Goal: Task Accomplishment & Management: Manage account settings

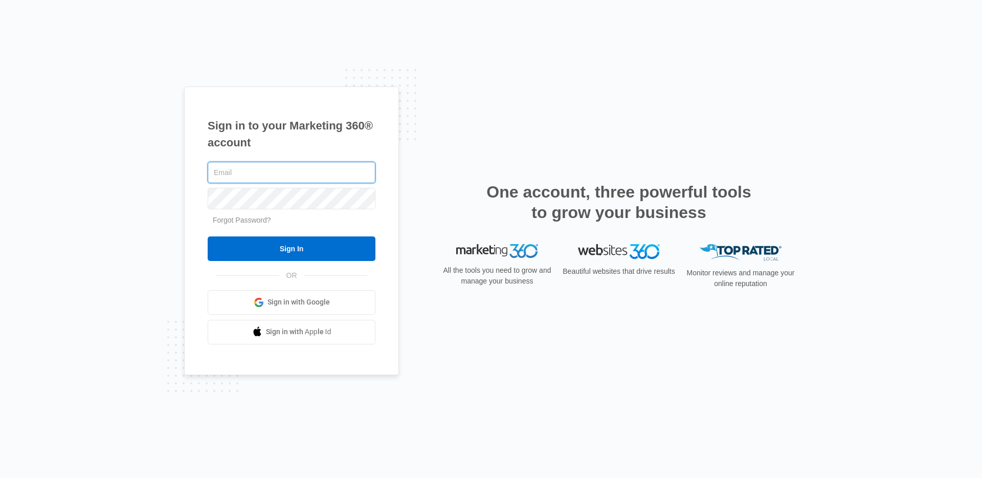
type input "[PERSON_NAME][EMAIL_ADDRESS][PERSON_NAME][DOMAIN_NAME]"
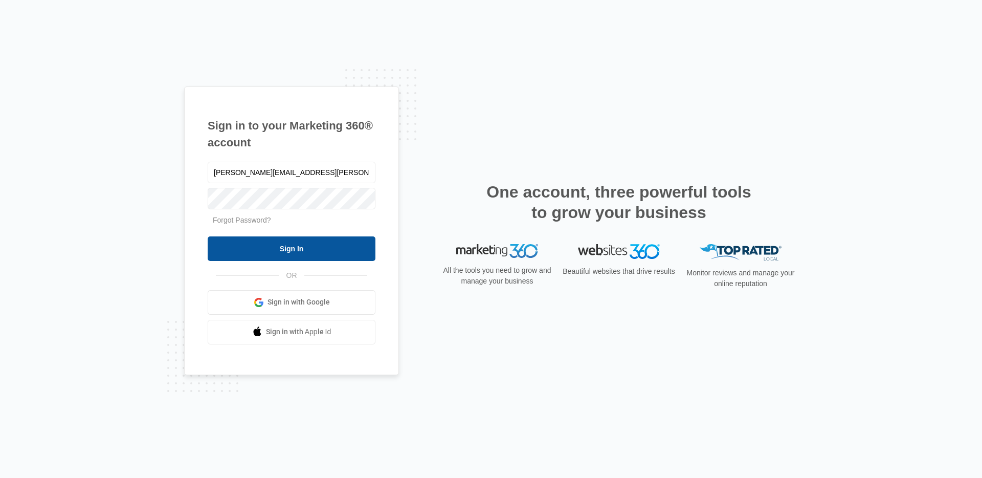
click at [269, 249] on input "Sign In" at bounding box center [292, 248] width 168 height 25
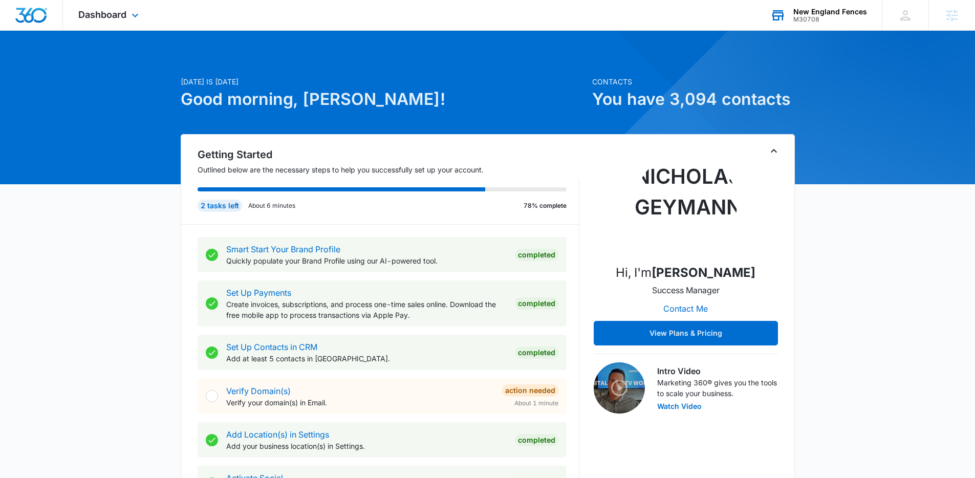
click at [795, 17] on div "M30708" at bounding box center [830, 19] width 74 height 7
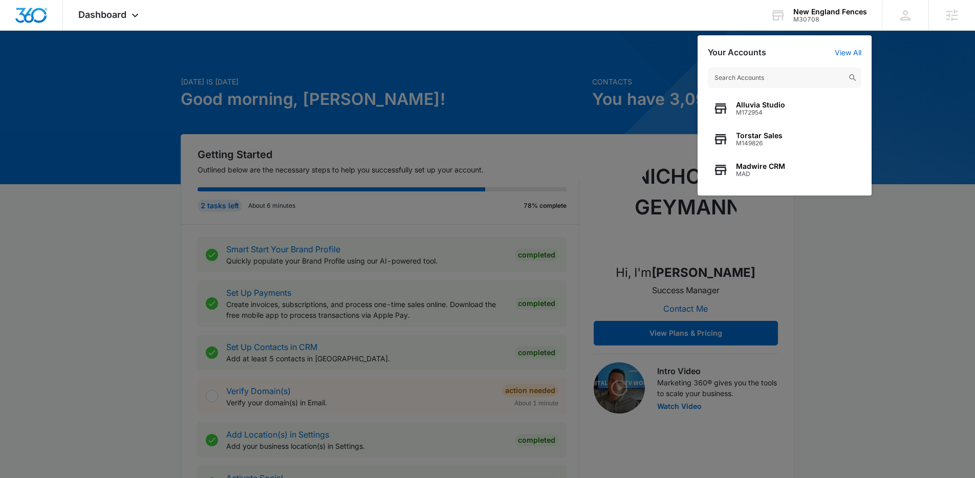
click at [431, 134] on div at bounding box center [487, 239] width 975 height 478
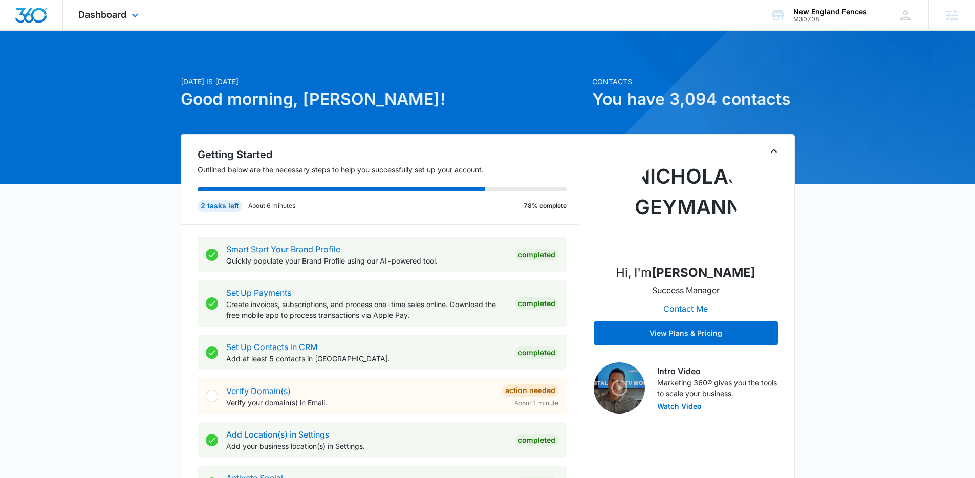
click at [104, 4] on div "Dashboard Apps Reputation Websites Forms CRM Email Social Shop Content Ads Inte…" at bounding box center [110, 15] width 94 height 30
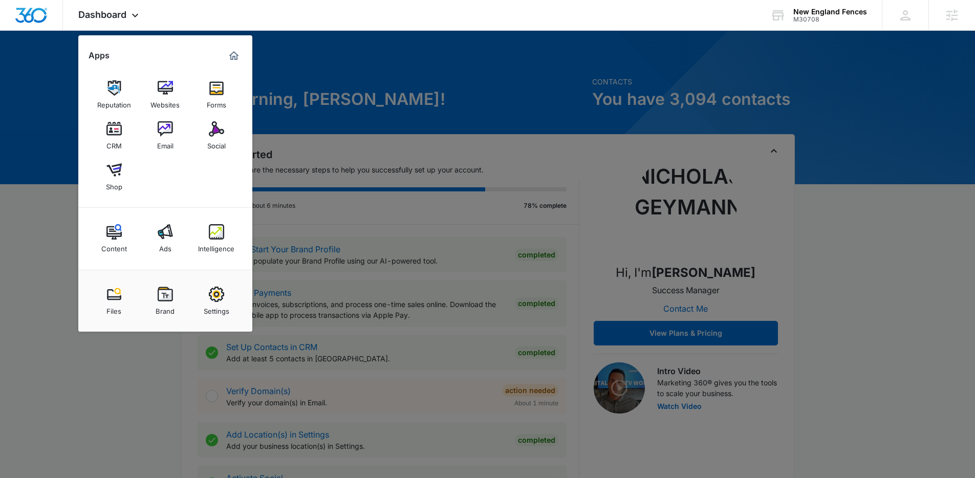
drag, startPoint x: 661, startPoint y: 93, endPoint x: 754, endPoint y: 68, distance: 96.9
click at [663, 92] on div at bounding box center [487, 239] width 975 height 478
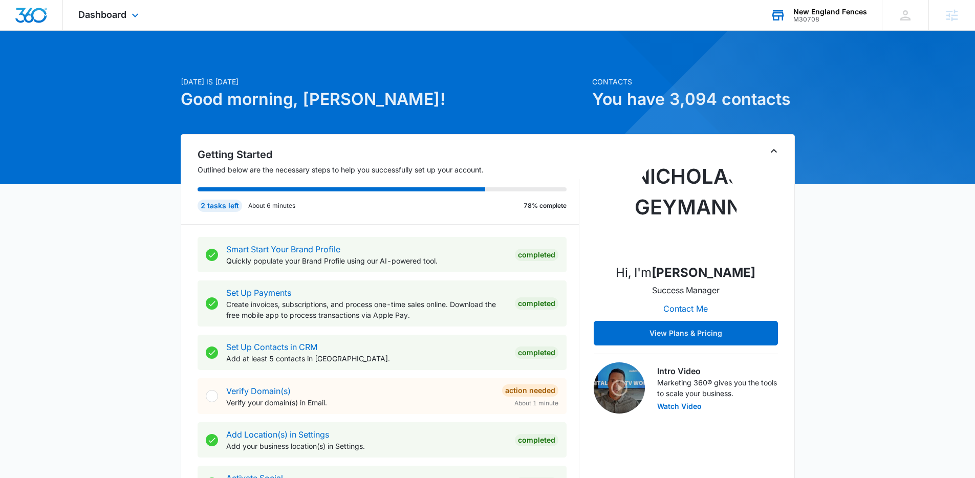
drag, startPoint x: 801, startPoint y: 18, endPoint x: 786, endPoint y: 20, distance: 15.0
click at [801, 18] on div "M30708" at bounding box center [830, 19] width 74 height 7
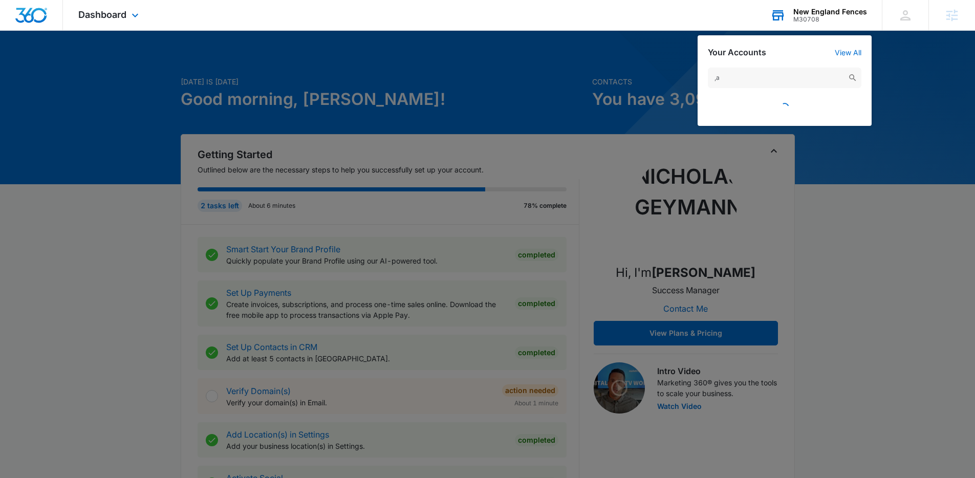
type input ","
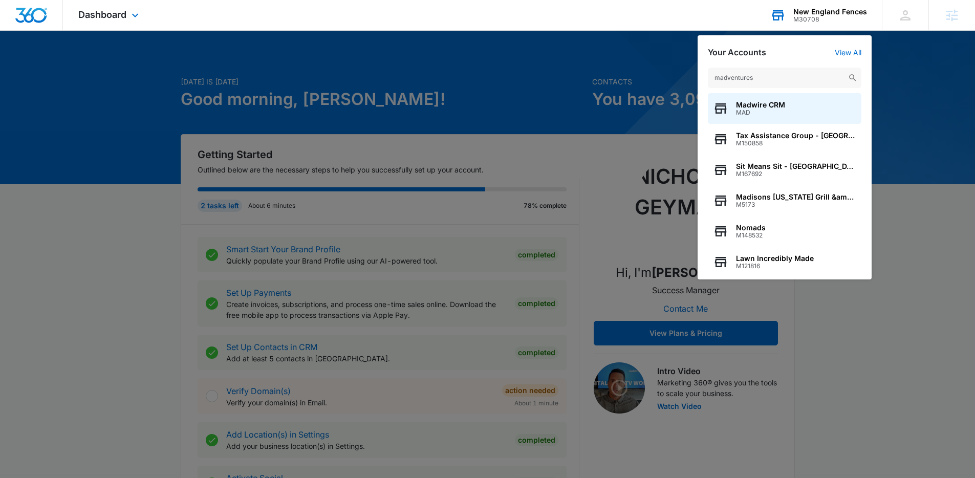
type input "madventures"
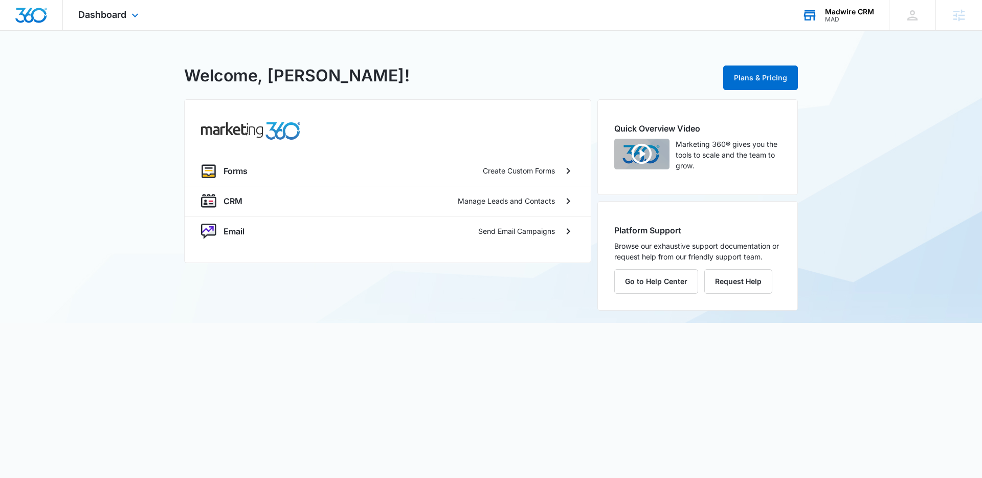
click at [843, 19] on div "MAD" at bounding box center [849, 19] width 49 height 7
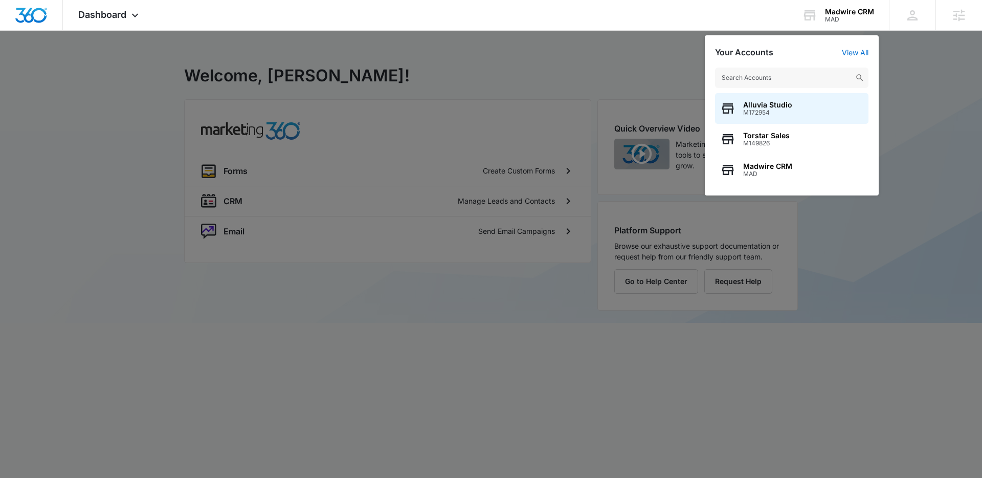
click at [766, 78] on input "text" at bounding box center [792, 78] width 154 height 20
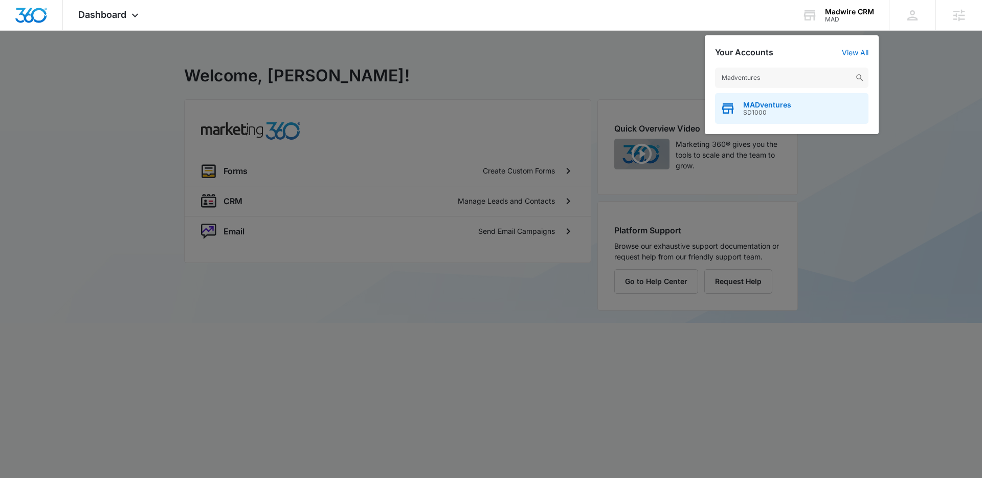
type input "Madventures"
click at [791, 109] on div "MADventures SD1000" at bounding box center [792, 108] width 154 height 31
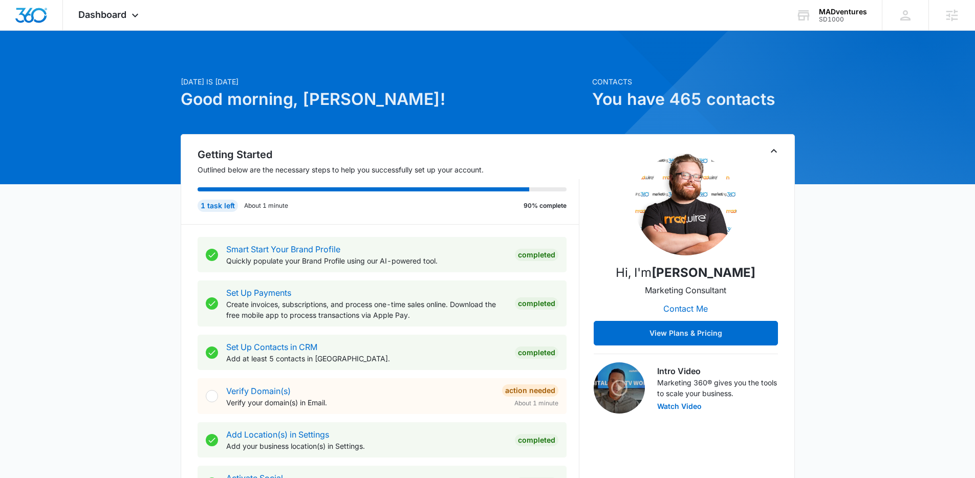
click at [777, 148] on icon "Toggle Collapse" at bounding box center [774, 151] width 12 height 12
